Goal: Task Accomplishment & Management: Use online tool/utility

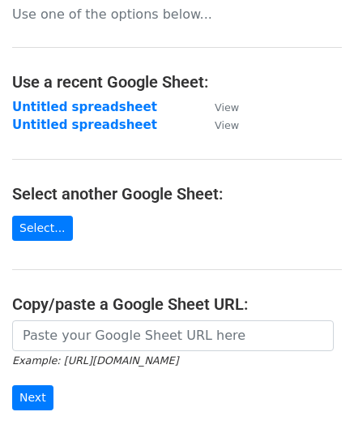
scroll to position [162, 0]
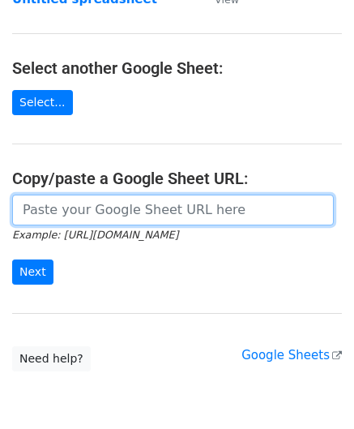
click at [79, 212] on input "url" at bounding box center [173, 210] width 322 height 31
paste input "[URL][DOMAIN_NAME]"
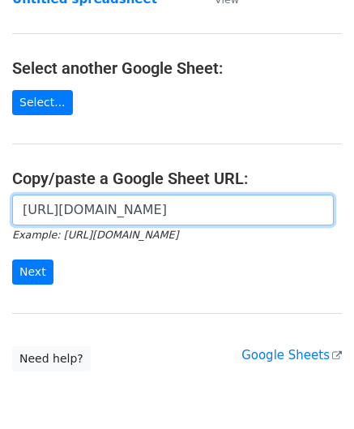
scroll to position [0, 360]
type input "[URL][DOMAIN_NAME]"
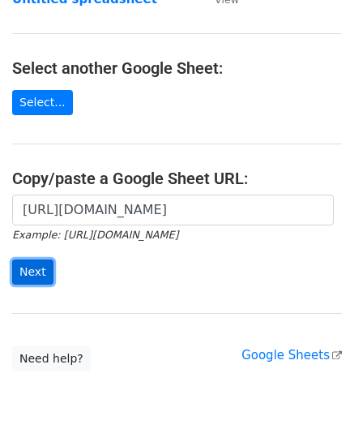
scroll to position [0, 0]
click at [29, 276] on input "Next" at bounding box center [32, 271] width 41 height 25
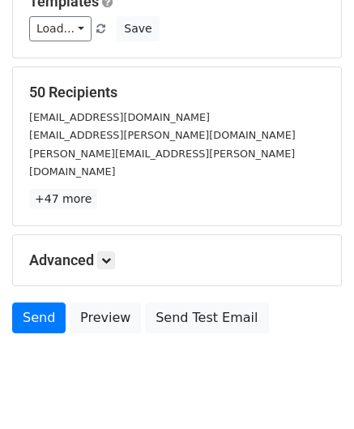
scroll to position [198, 0]
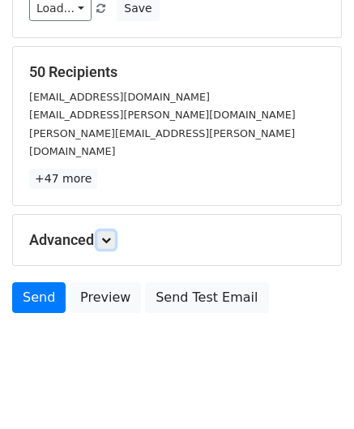
drag, startPoint x: 107, startPoint y: 220, endPoint x: 135, endPoint y: 237, distance: 32.8
click at [107, 235] on icon at bounding box center [106, 240] width 10 height 10
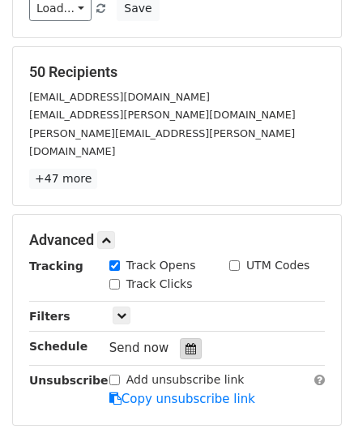
click at [180, 338] on div at bounding box center [191, 348] width 22 height 21
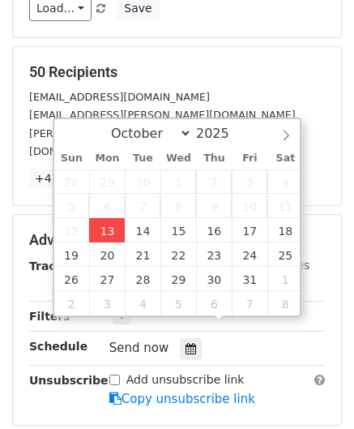
type input "2025-10-13 12:00"
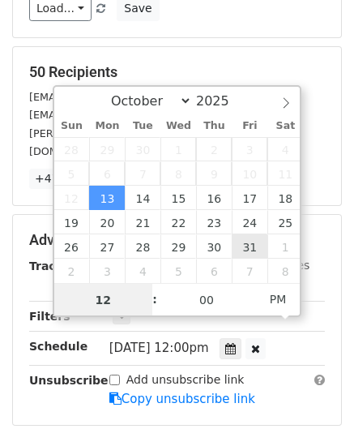
paste input "Hour"
type input "2"
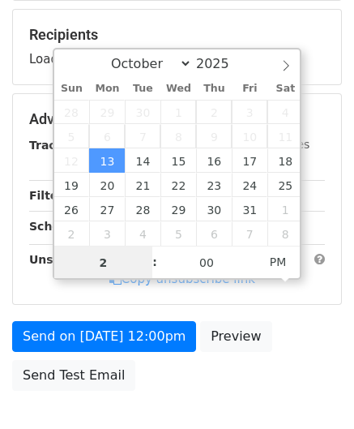
scroll to position [329, 0]
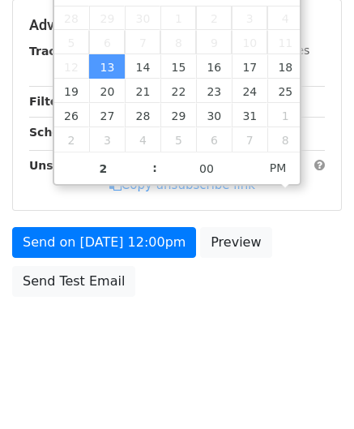
type input "2025-10-13 14:00"
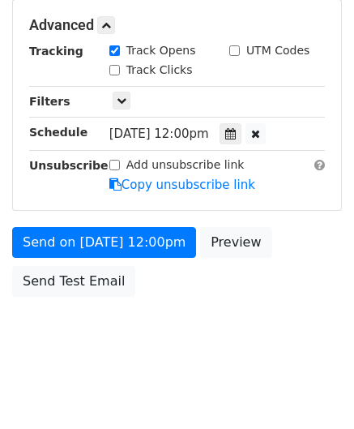
click at [301, 351] on body "New Campaign Daily emails left: 50 Google Sheet: Untitled spreadsheet Variables…" at bounding box center [177, 26] width 354 height 687
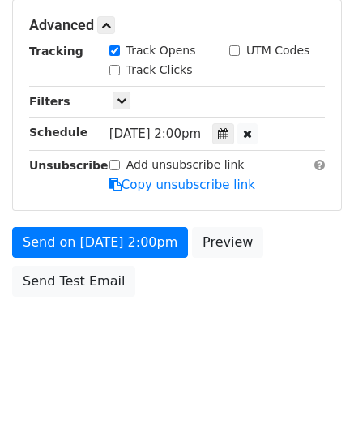
scroll to position [394, 0]
